Goal: Connect with others: Establish contact or relationships with other users

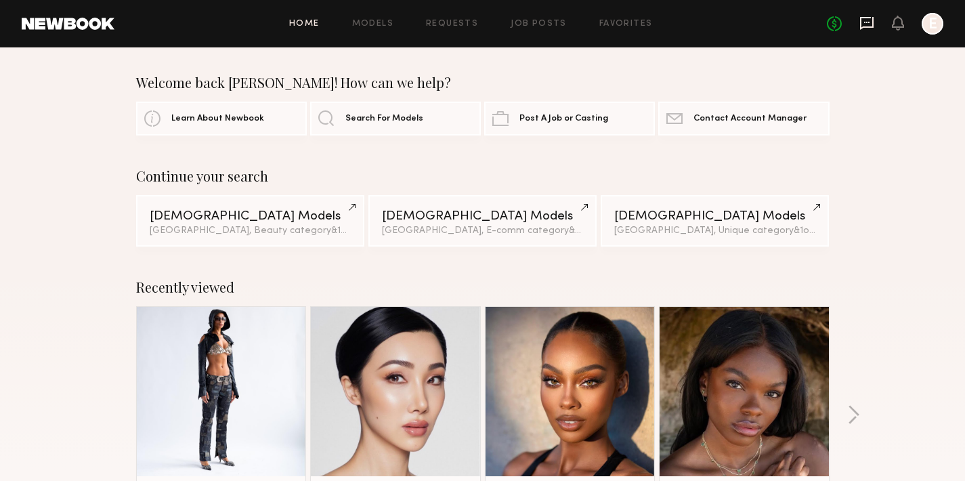
click at [866, 20] on icon at bounding box center [866, 23] width 15 height 15
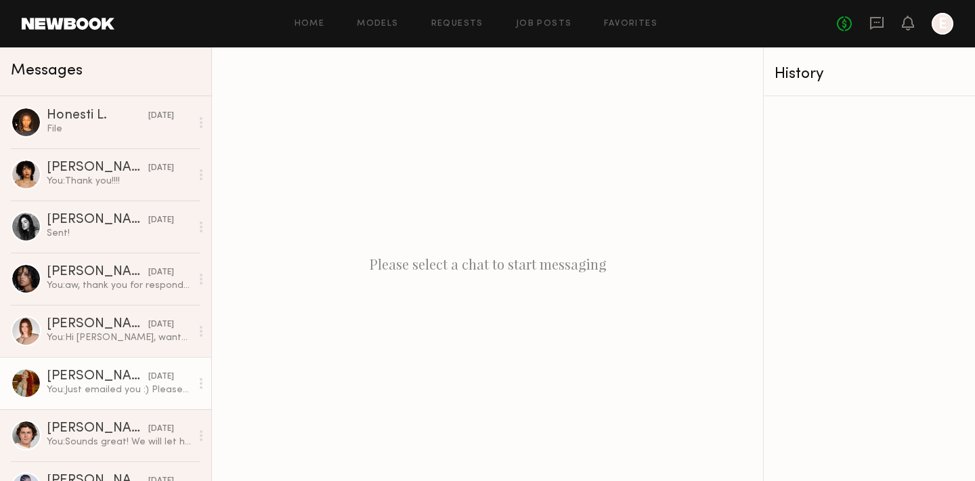
click at [99, 370] on div "Maggie J." at bounding box center [98, 377] width 102 height 14
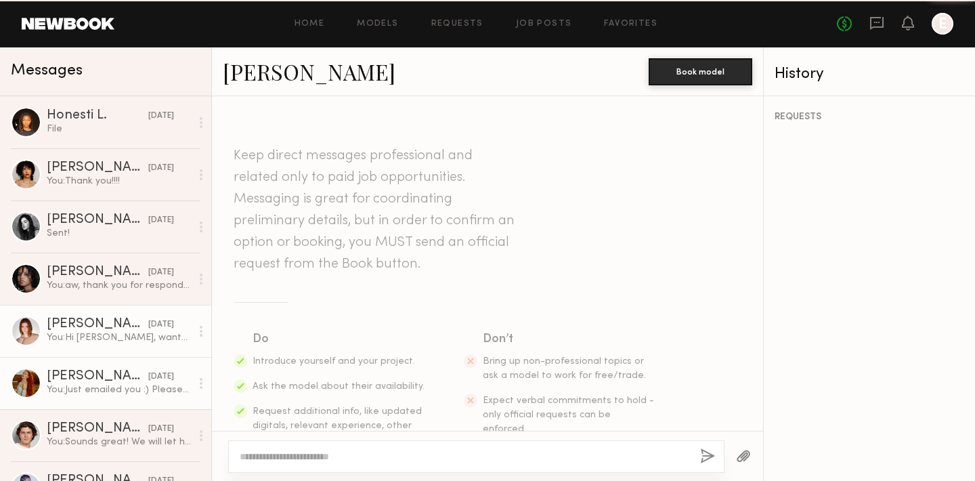
scroll to position [722, 0]
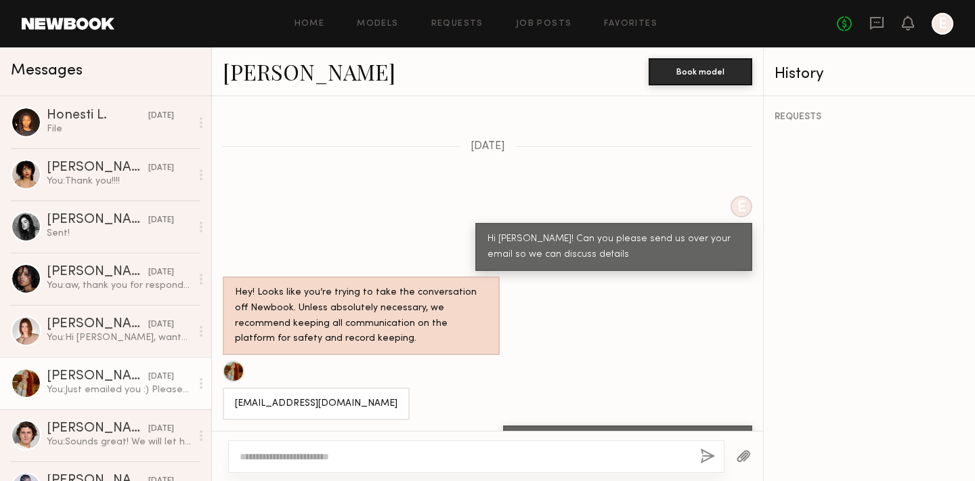
click at [236, 360] on div at bounding box center [234, 371] width 22 height 22
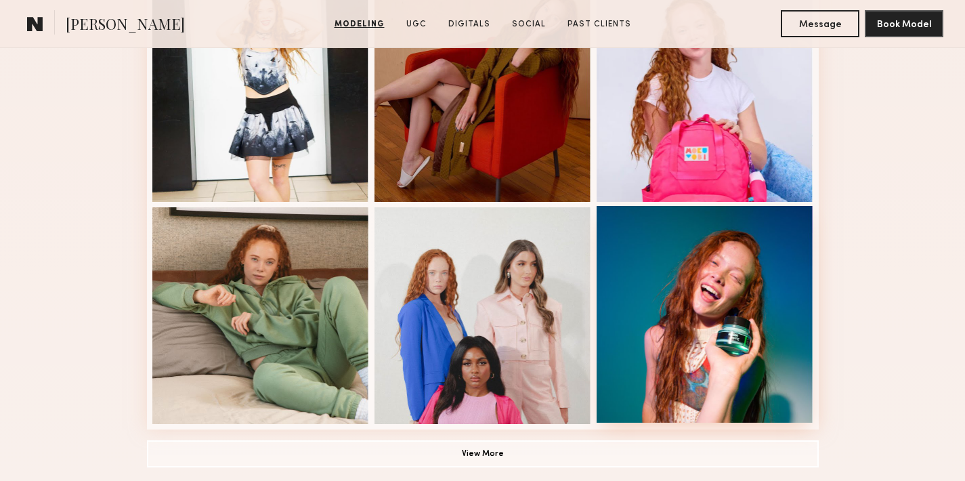
scroll to position [942, 0]
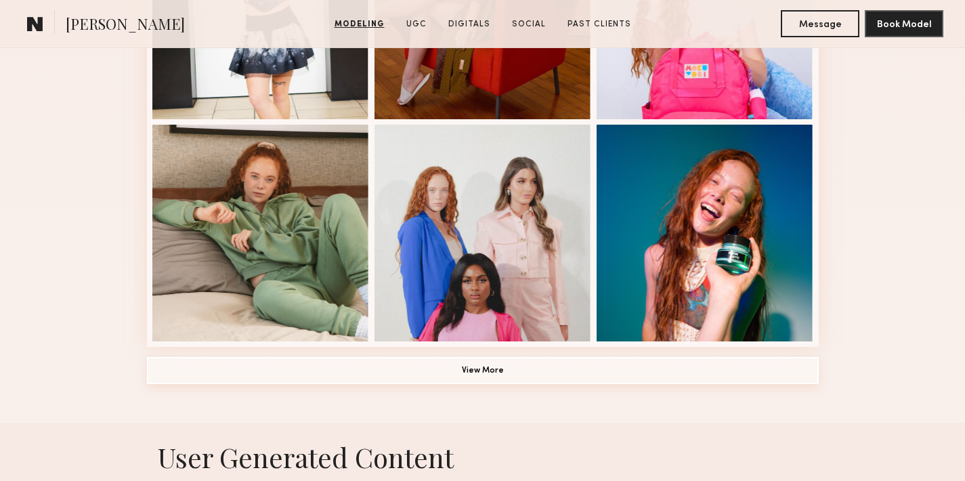
click at [480, 372] on button "View More" at bounding box center [482, 370] width 671 height 27
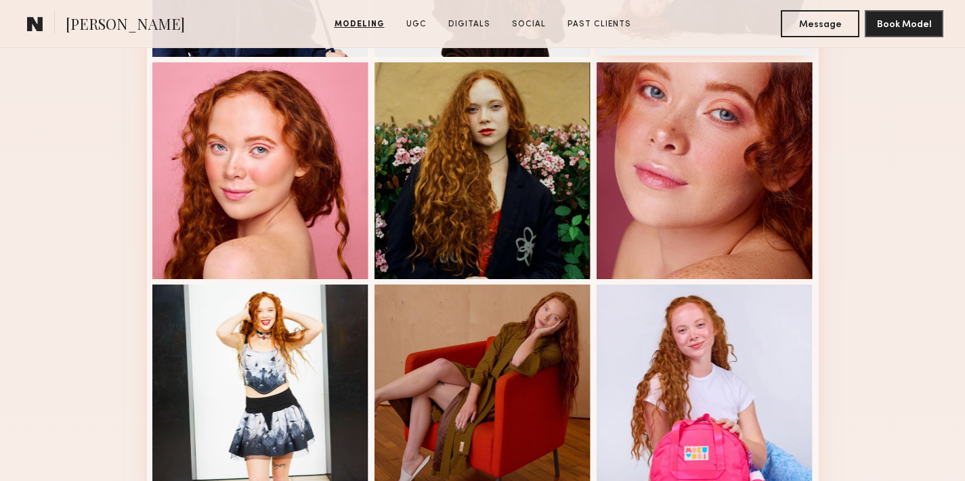
scroll to position [366, 0]
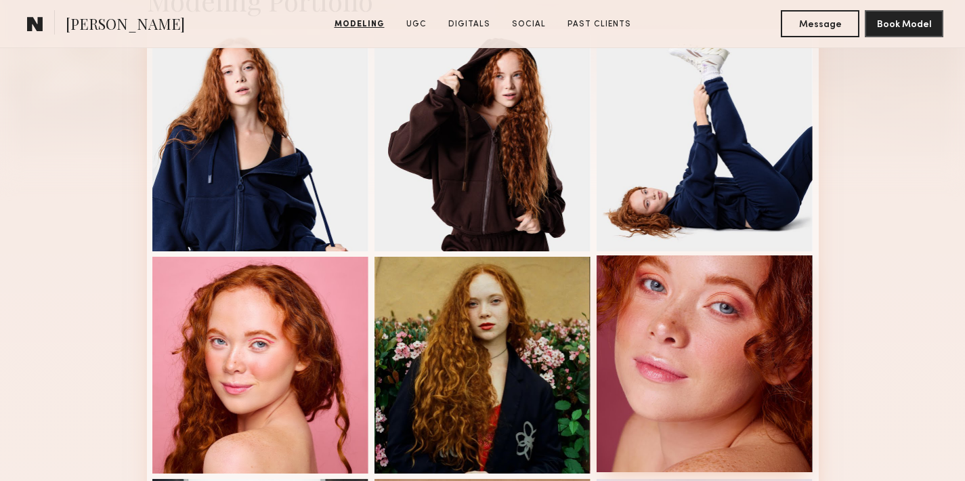
click at [728, 334] on div at bounding box center [704, 363] width 217 height 217
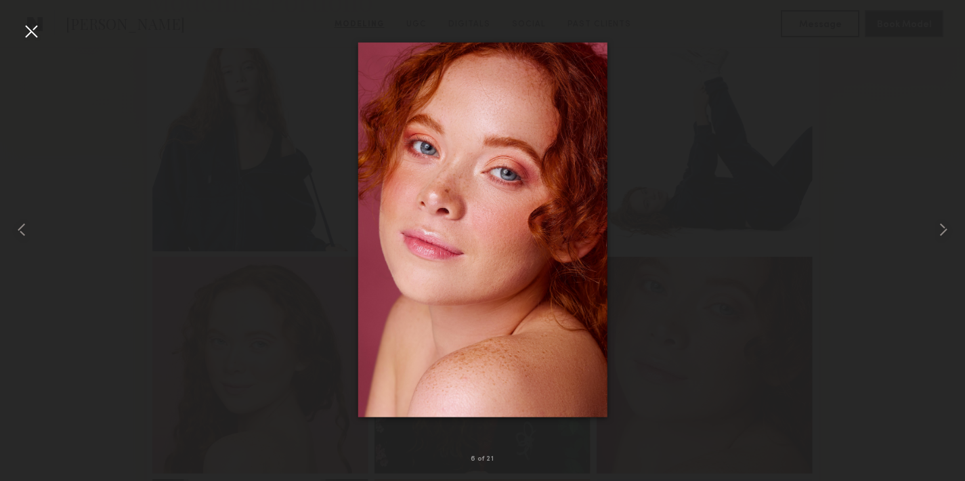
click at [32, 35] on div at bounding box center [31, 31] width 22 height 22
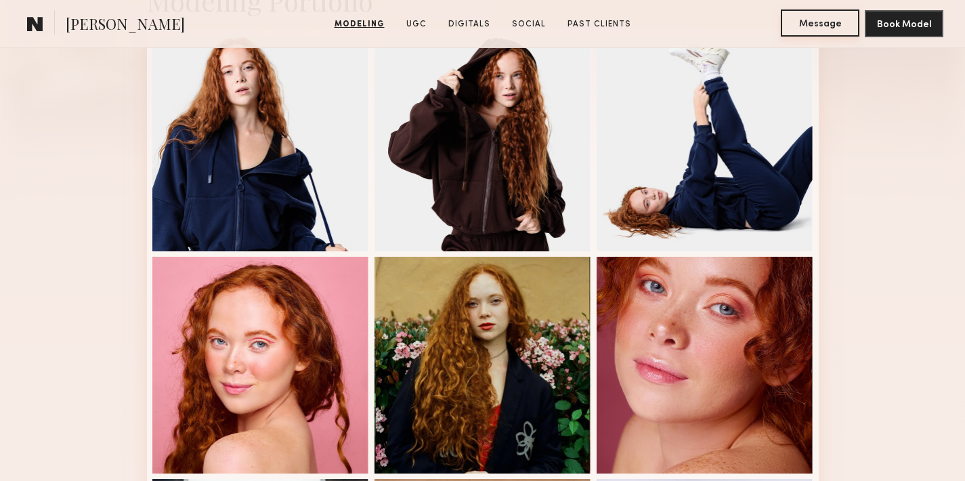
click at [812, 32] on button "Message" at bounding box center [819, 22] width 79 height 27
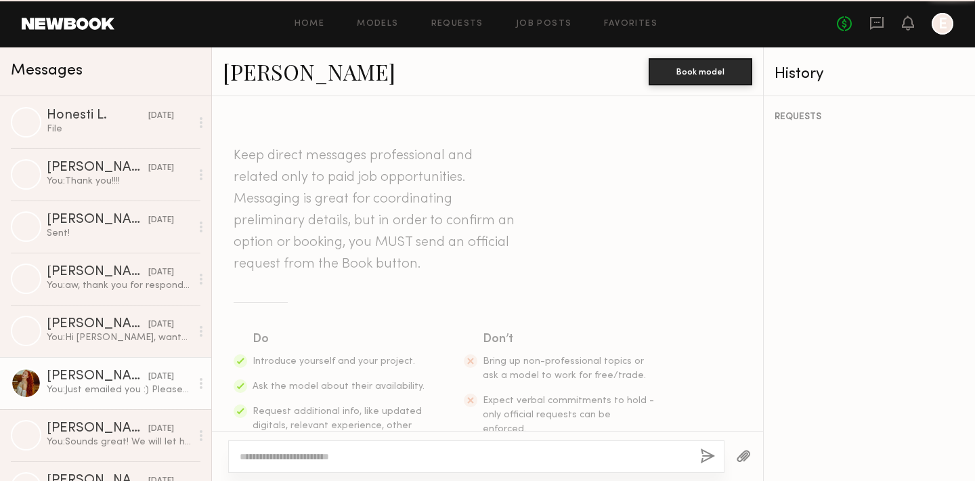
scroll to position [722, 0]
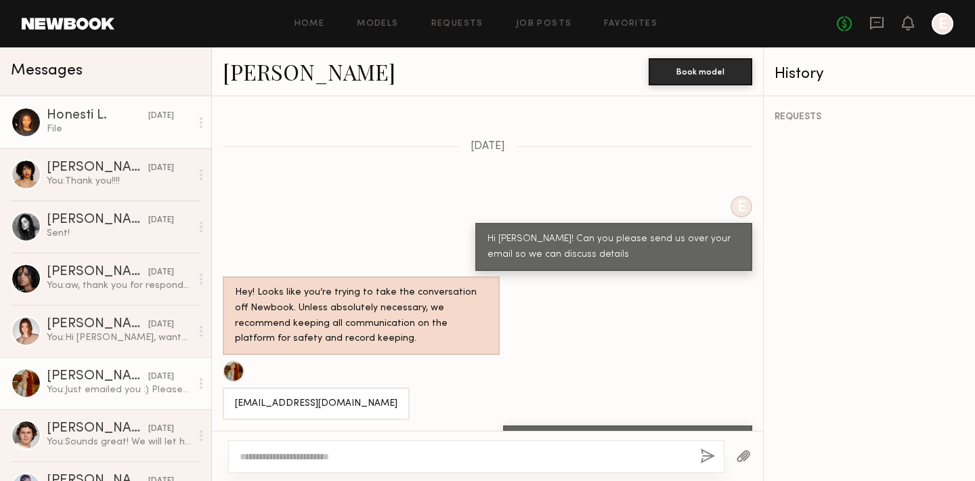
click at [85, 116] on div "Honesti L." at bounding box center [98, 116] width 102 height 14
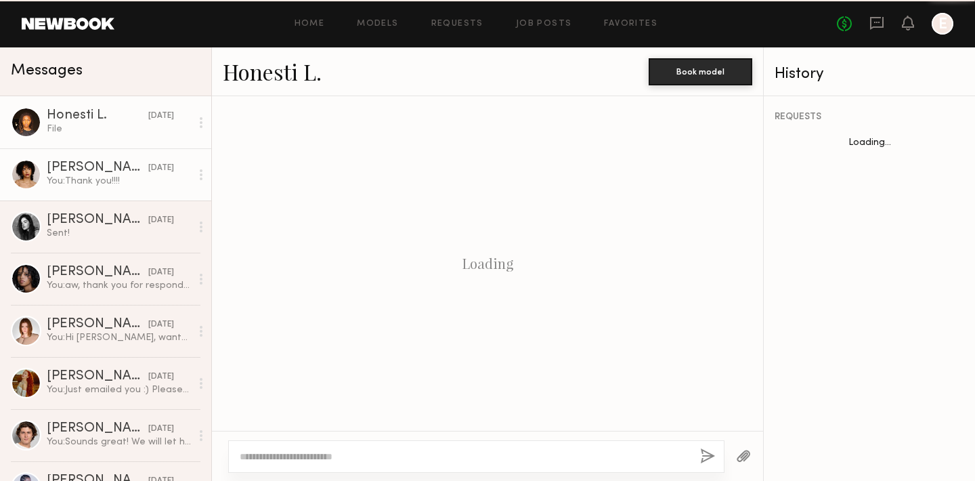
scroll to position [981, 0]
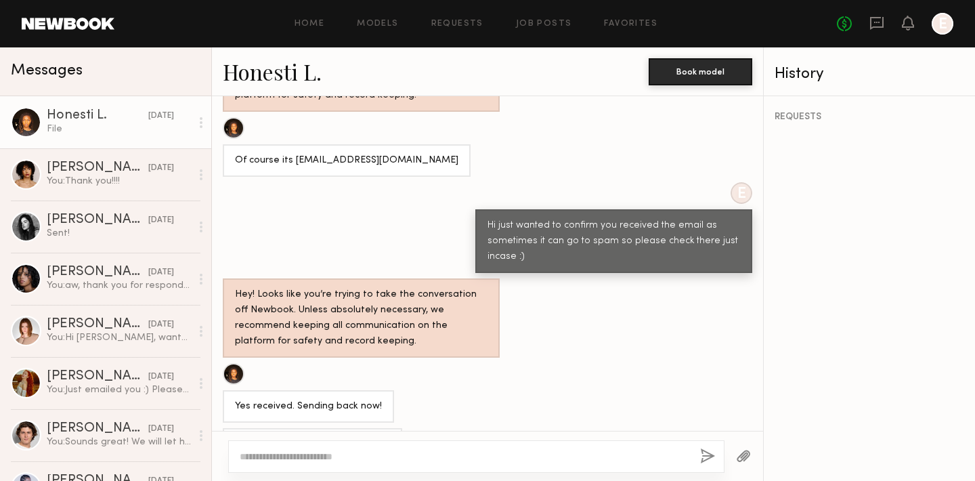
click at [363, 453] on textarea at bounding box center [464, 456] width 449 height 14
click at [338, 457] on textarea "**********" at bounding box center [464, 456] width 449 height 14
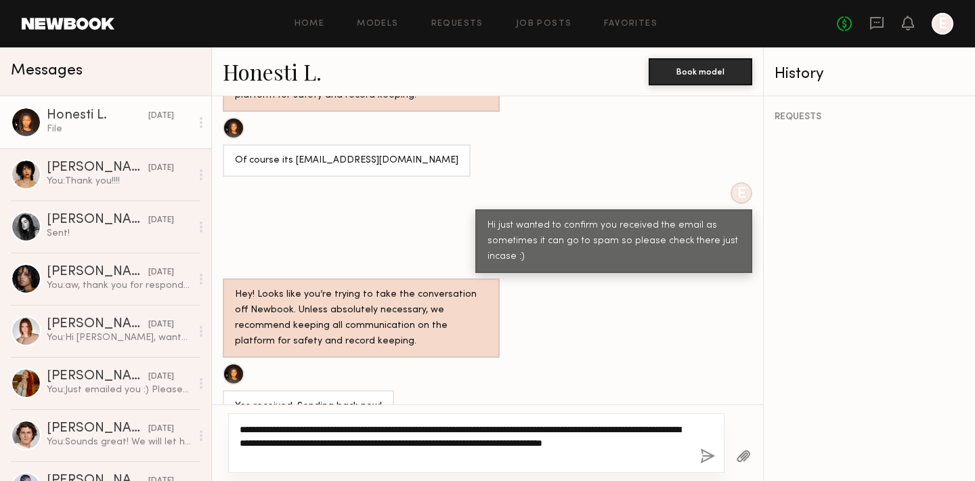
type textarea "**********"
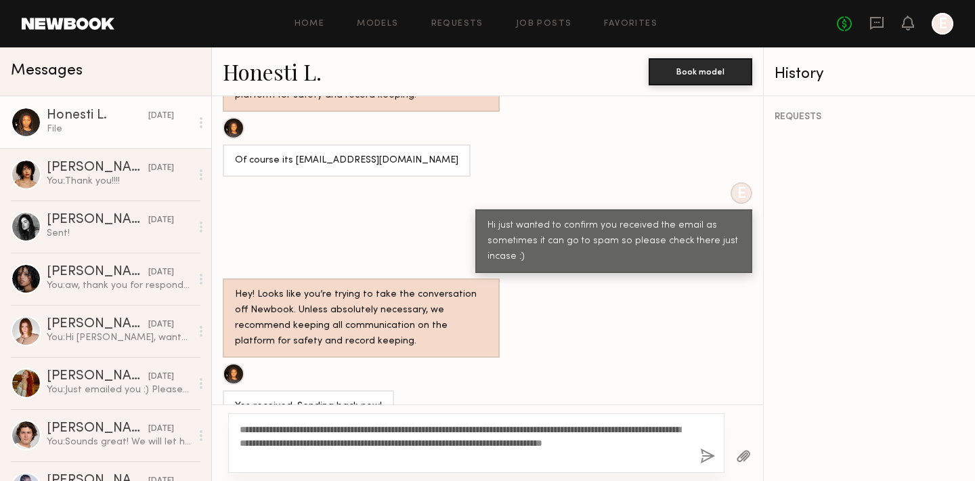
click at [697, 449] on div "**********" at bounding box center [476, 443] width 496 height 60
click at [711, 453] on button "button" at bounding box center [707, 456] width 15 height 17
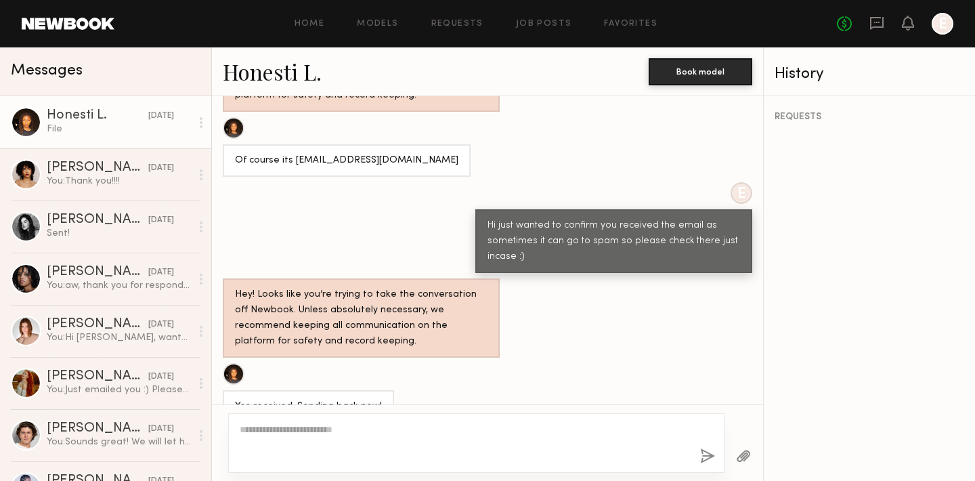
scroll to position [1270, 0]
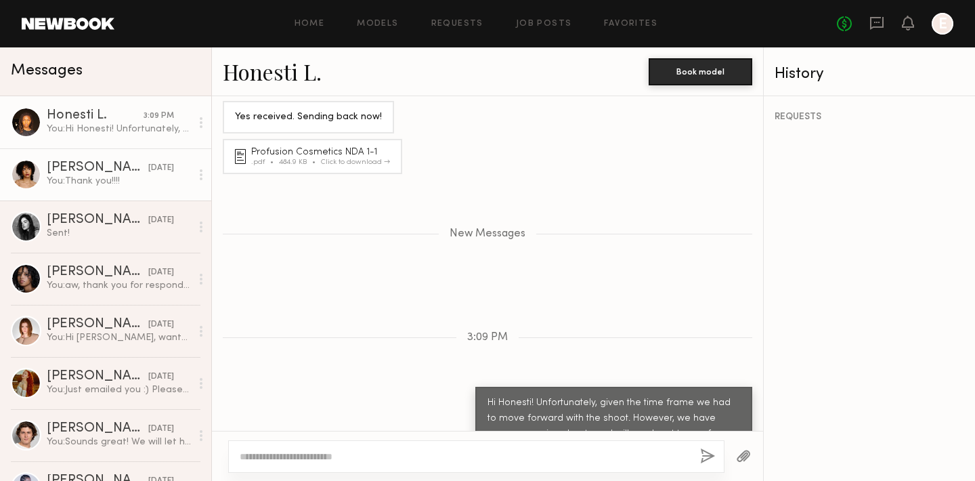
click at [70, 169] on div "Delaney H." at bounding box center [98, 168] width 102 height 14
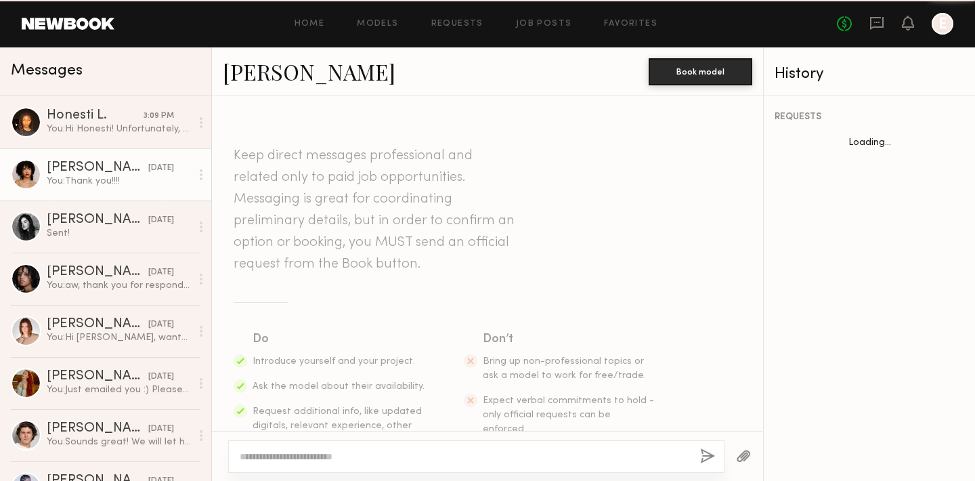
scroll to position [1106, 0]
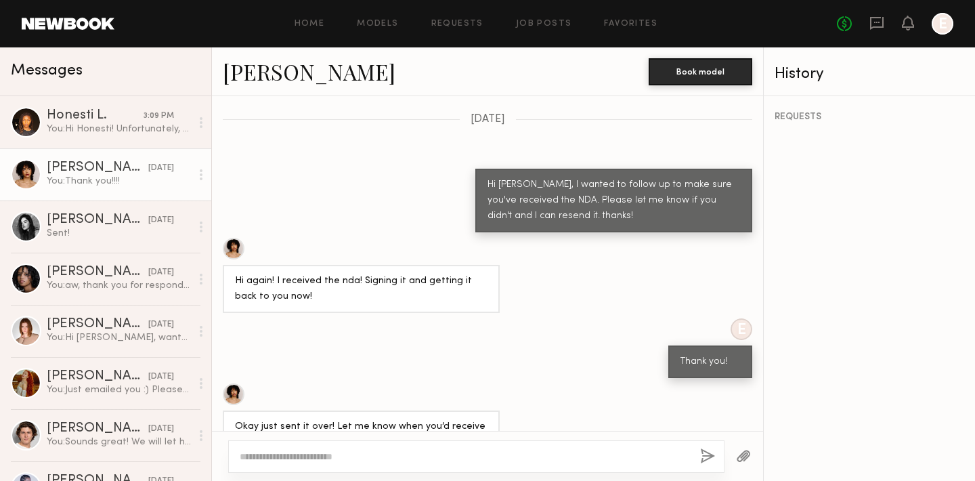
click at [231, 238] on div at bounding box center [234, 249] width 22 height 22
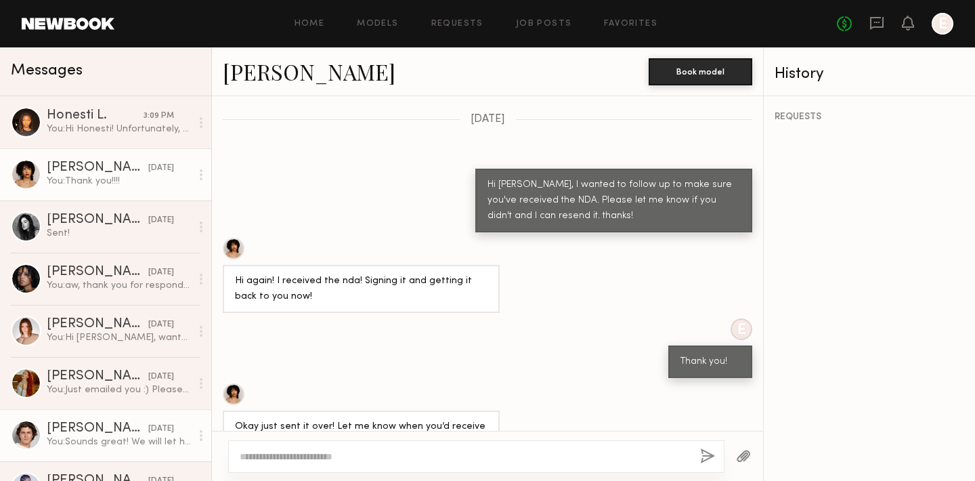
click at [87, 423] on div "Tristan H." at bounding box center [98, 429] width 102 height 14
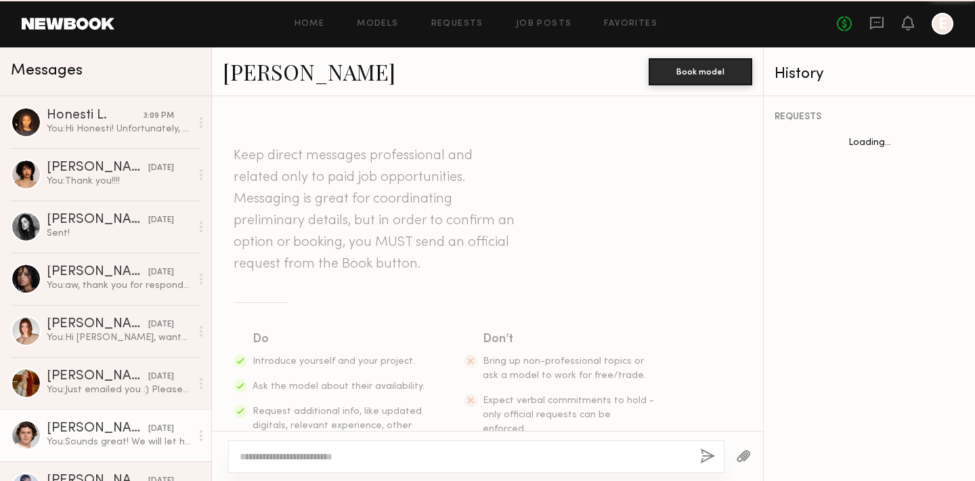
scroll to position [804, 0]
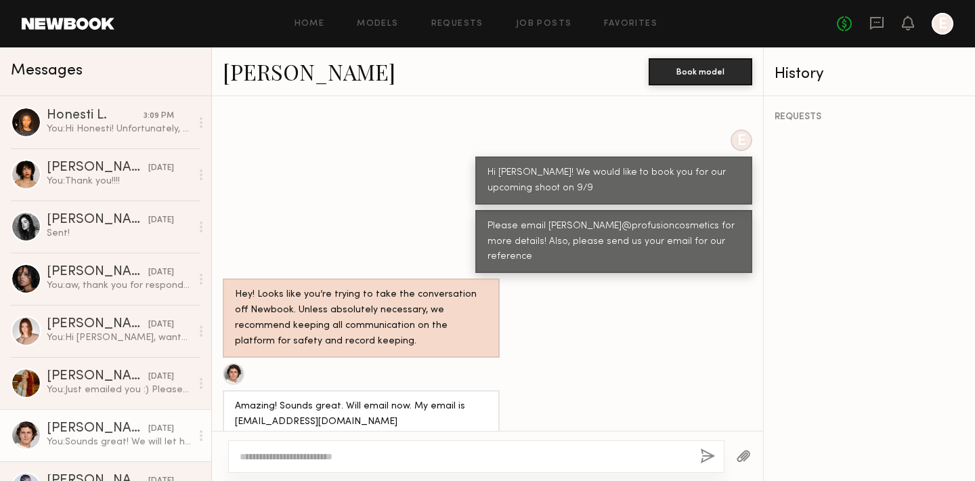
click at [252, 76] on link "Tristan H." at bounding box center [309, 71] width 173 height 29
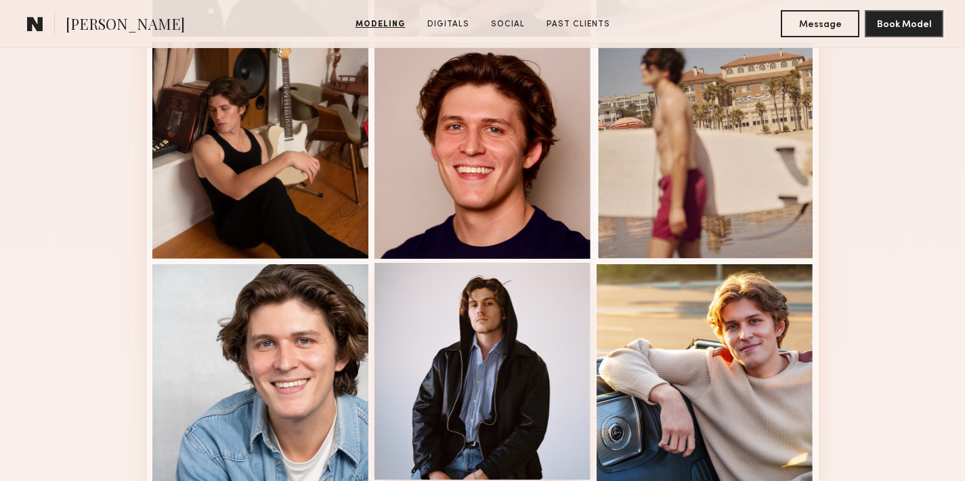
scroll to position [833, 0]
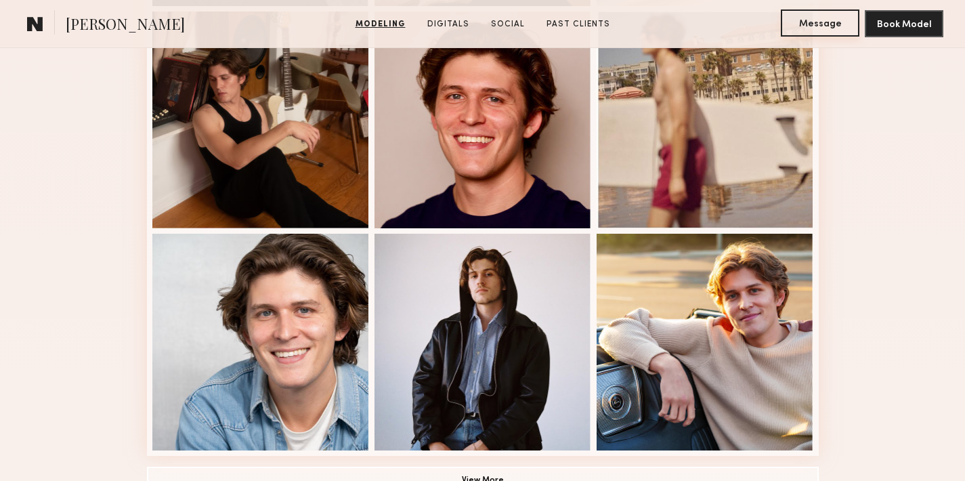
click at [797, 18] on button "Message" at bounding box center [819, 22] width 79 height 27
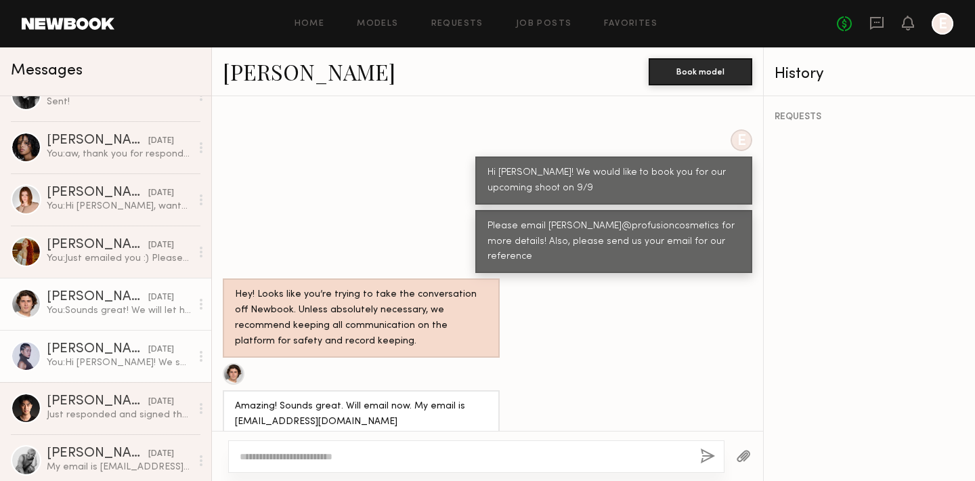
scroll to position [131, 0]
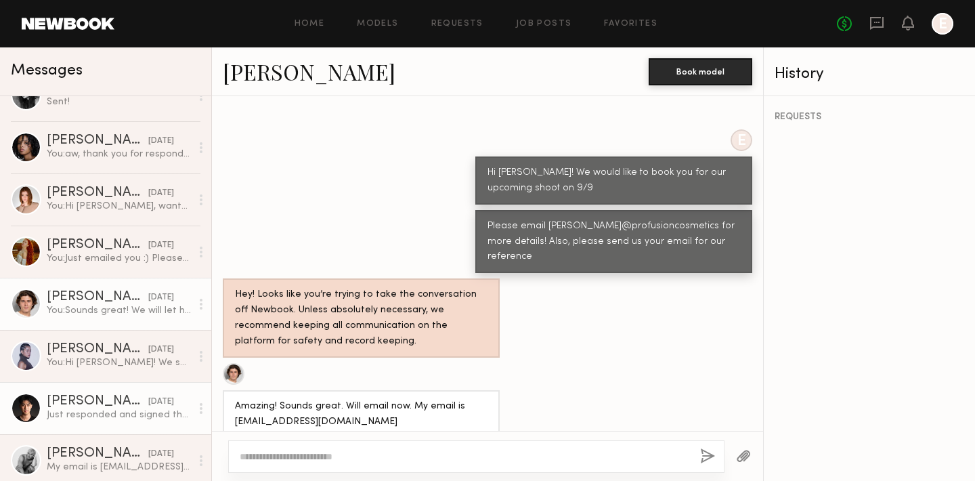
click at [71, 400] on div "Kevin C." at bounding box center [98, 402] width 102 height 14
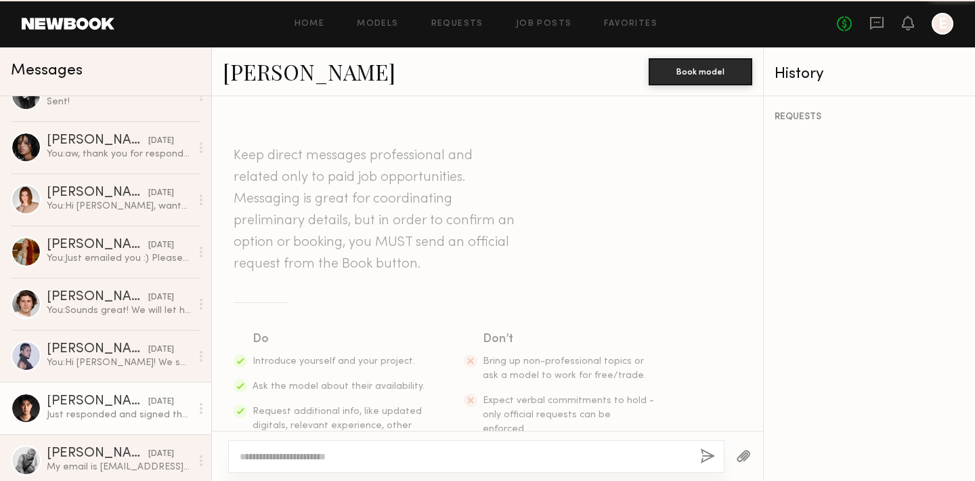
scroll to position [1017, 0]
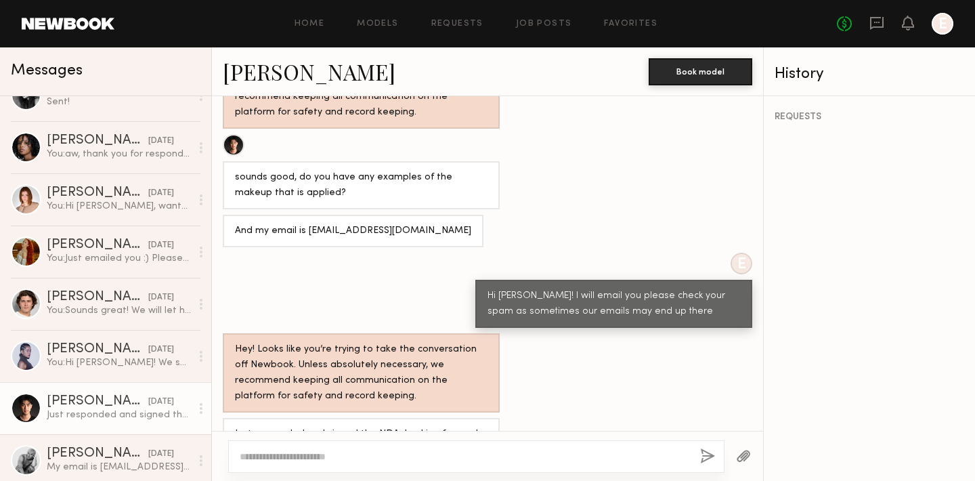
click at [239, 134] on div at bounding box center [234, 145] width 22 height 22
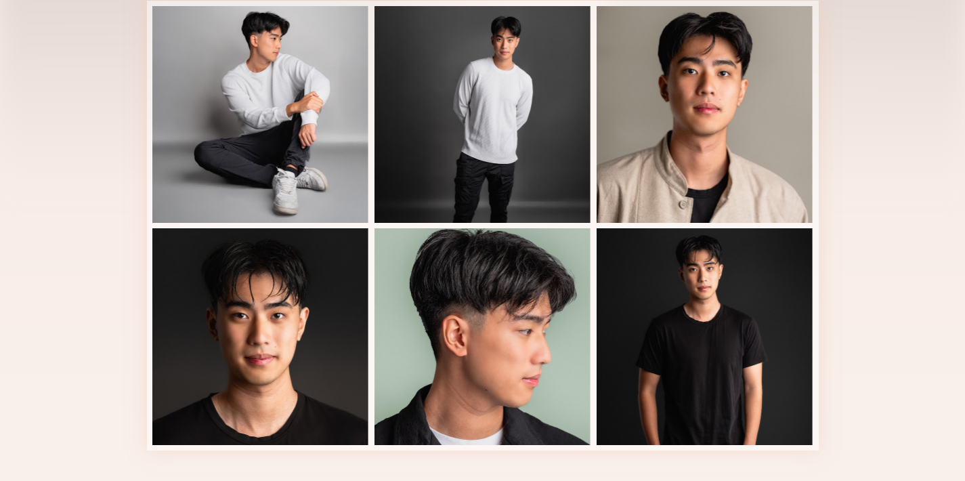
scroll to position [328, 0]
